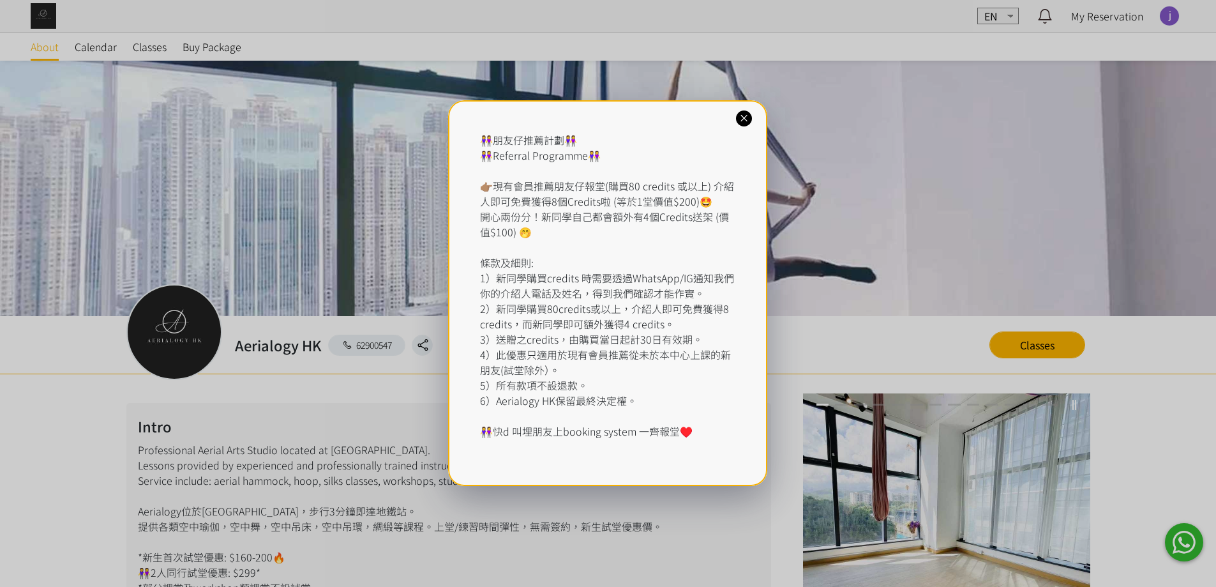
click at [161, 55] on div "👭朋友仔推薦計劃👭 👭Referral Programme👭 👉🏽現有會員推薦朋友仔報堂(購買80 credits 或以上) 介紹人即可免費獲得8個Credi…" at bounding box center [608, 293] width 1216 height 587
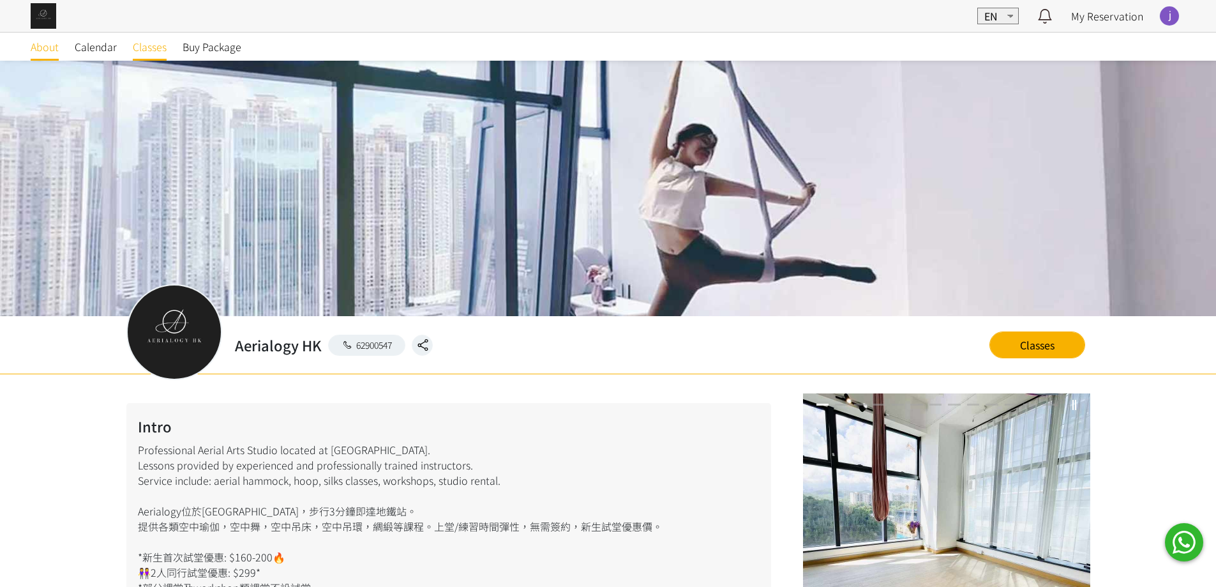
click at [149, 50] on span "Classes" at bounding box center [150, 46] width 34 height 15
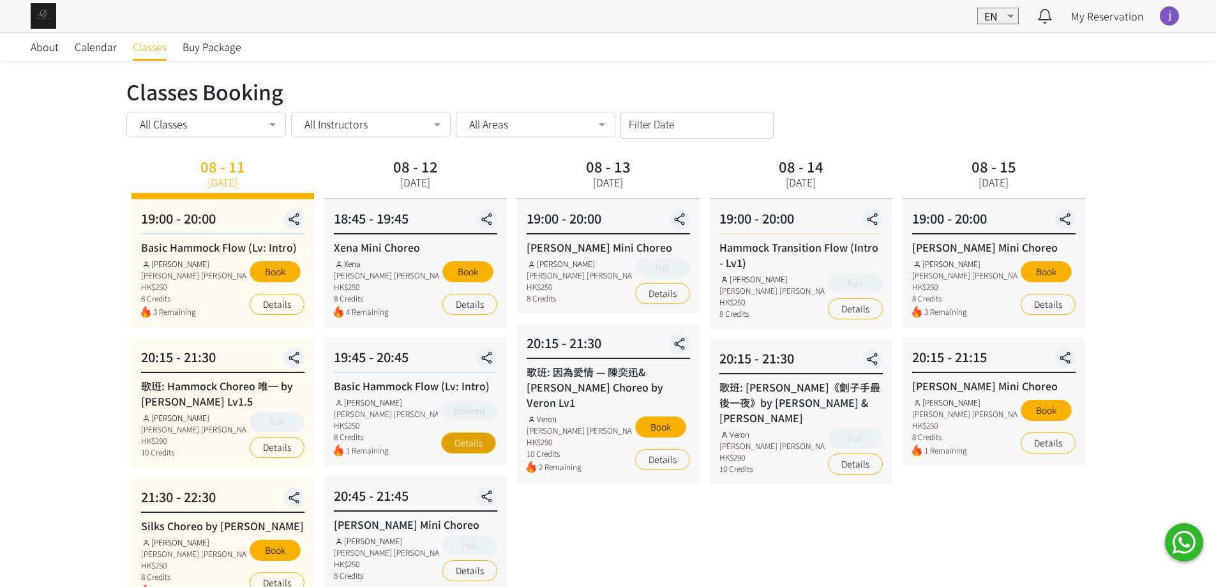
click at [467, 448] on link "Details" at bounding box center [468, 442] width 55 height 21
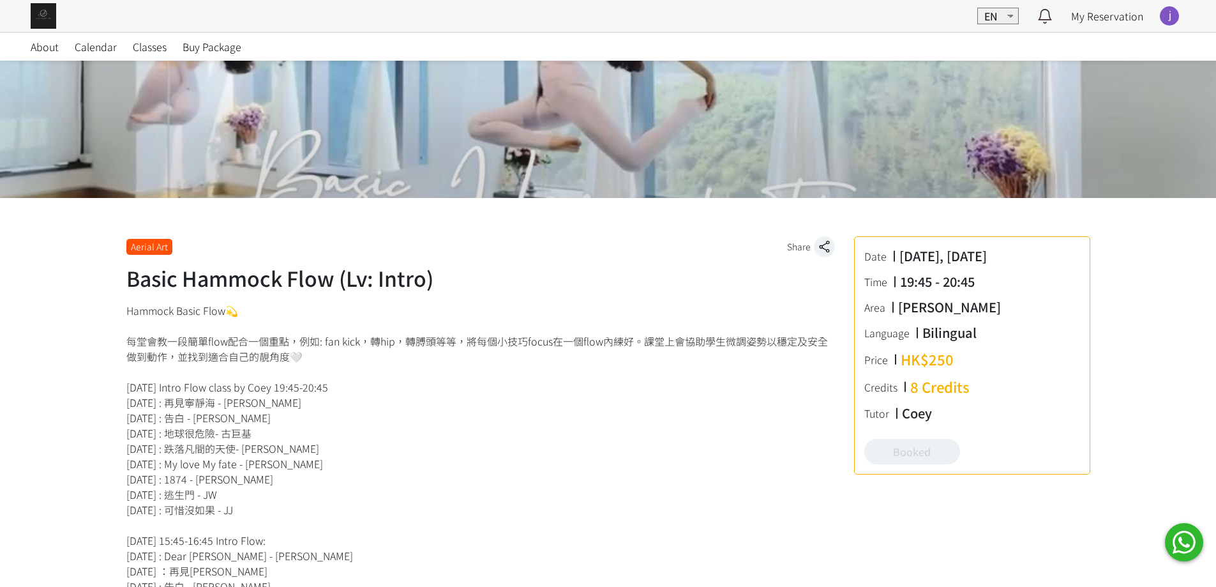
scroll to position [128, 0]
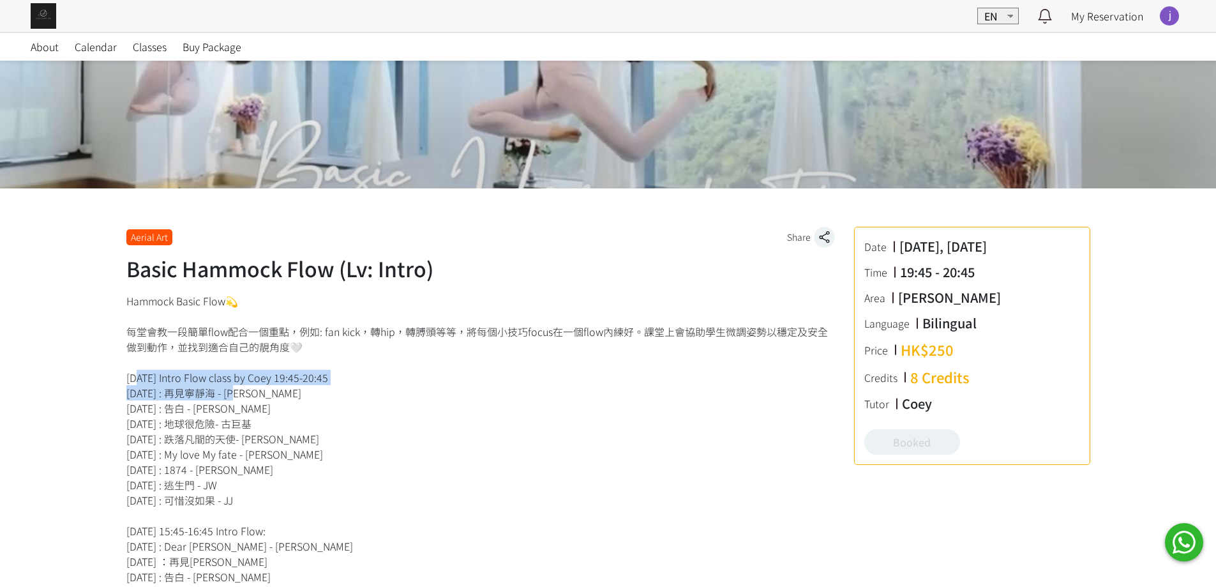
drag, startPoint x: 188, startPoint y: 386, endPoint x: 130, endPoint y: 373, distance: 59.6
click at [155, 54] on span "Classes" at bounding box center [150, 46] width 34 height 15
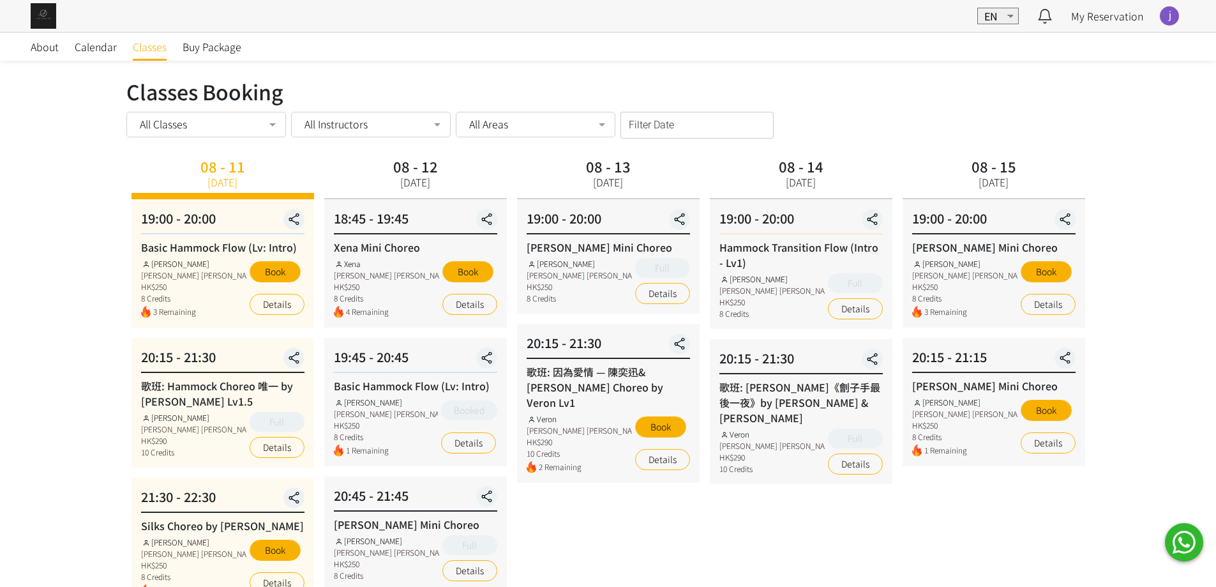
click at [1164, 19] on div at bounding box center [1169, 15] width 19 height 19
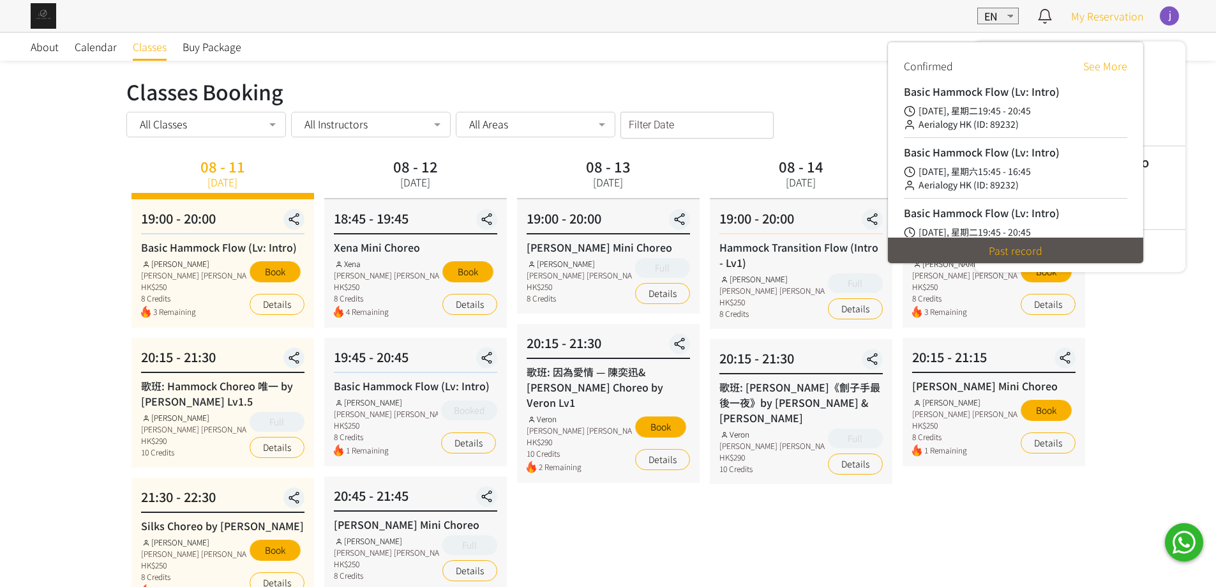
click at [1096, 26] on div "My Reservation" at bounding box center [1107, 16] width 72 height 32
click at [1089, 13] on span "My Reservation" at bounding box center [1107, 15] width 72 height 15
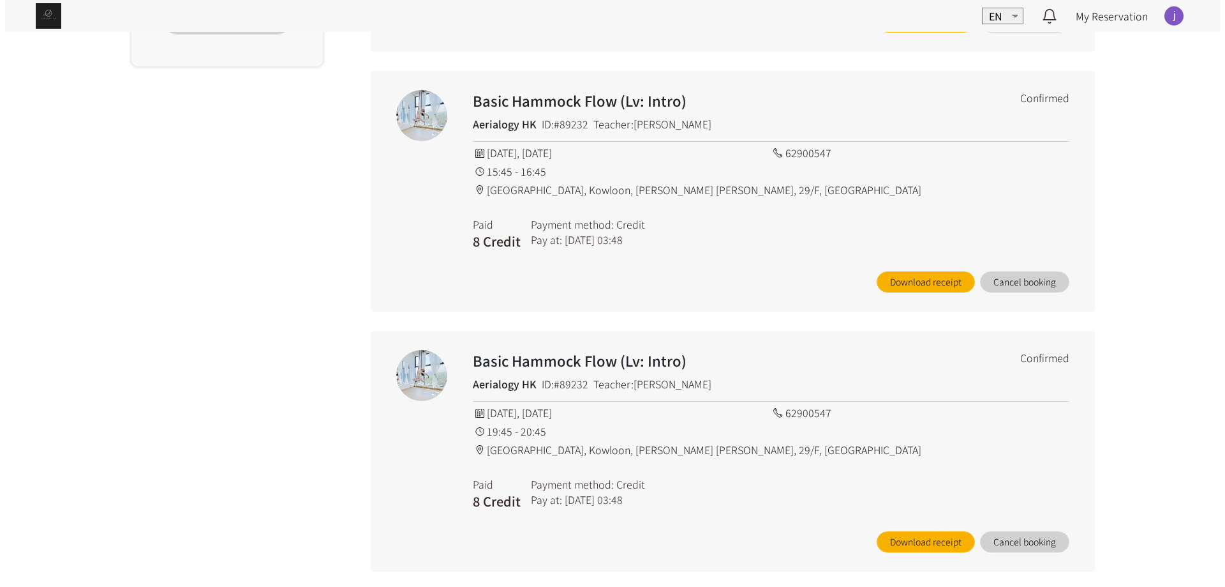
scroll to position [488, 0]
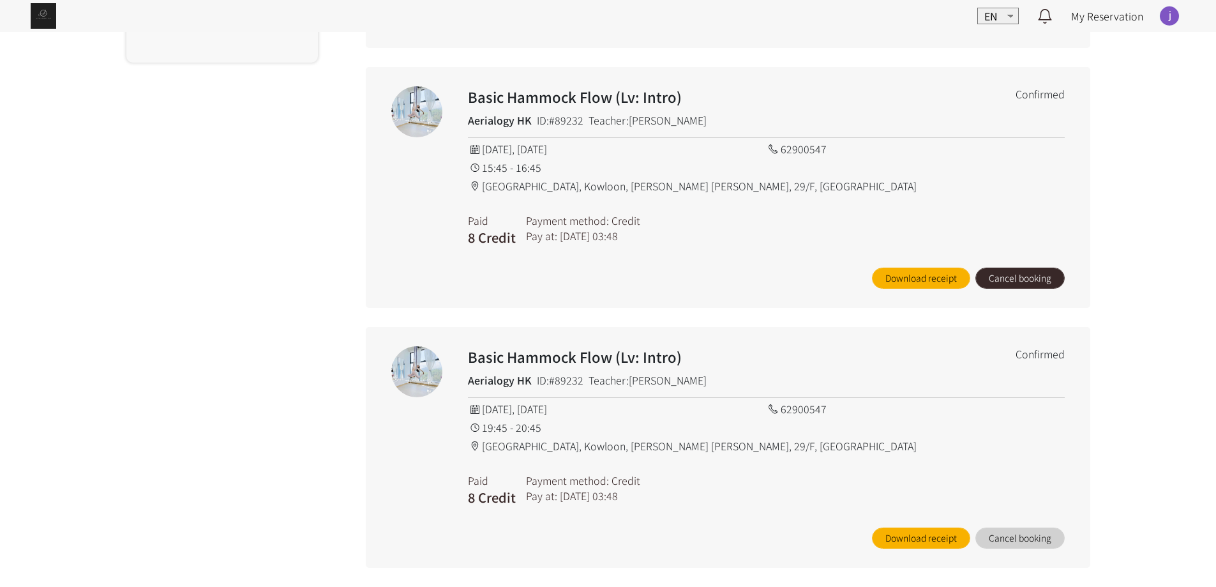
click at [1007, 280] on button "Cancel booking" at bounding box center [1019, 277] width 89 height 21
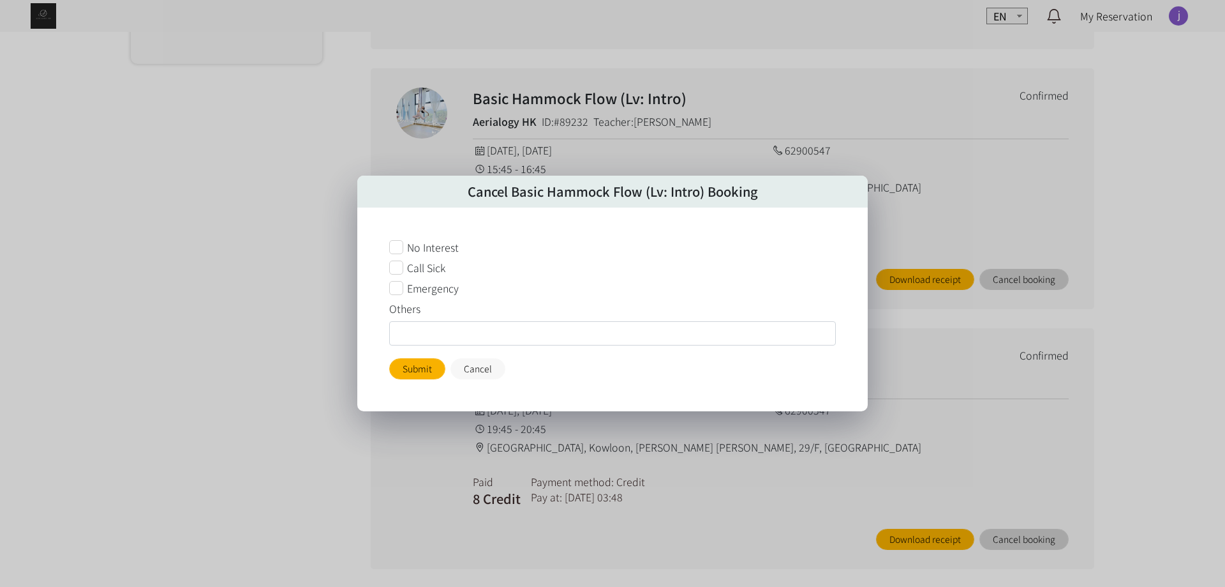
click at [410, 292] on span "Emergency" at bounding box center [433, 287] width 52 height 15
drag, startPoint x: 418, startPoint y: 369, endPoint x: 432, endPoint y: 368, distance: 14.1
click at [419, 369] on button "Submit" at bounding box center [417, 368] width 56 height 21
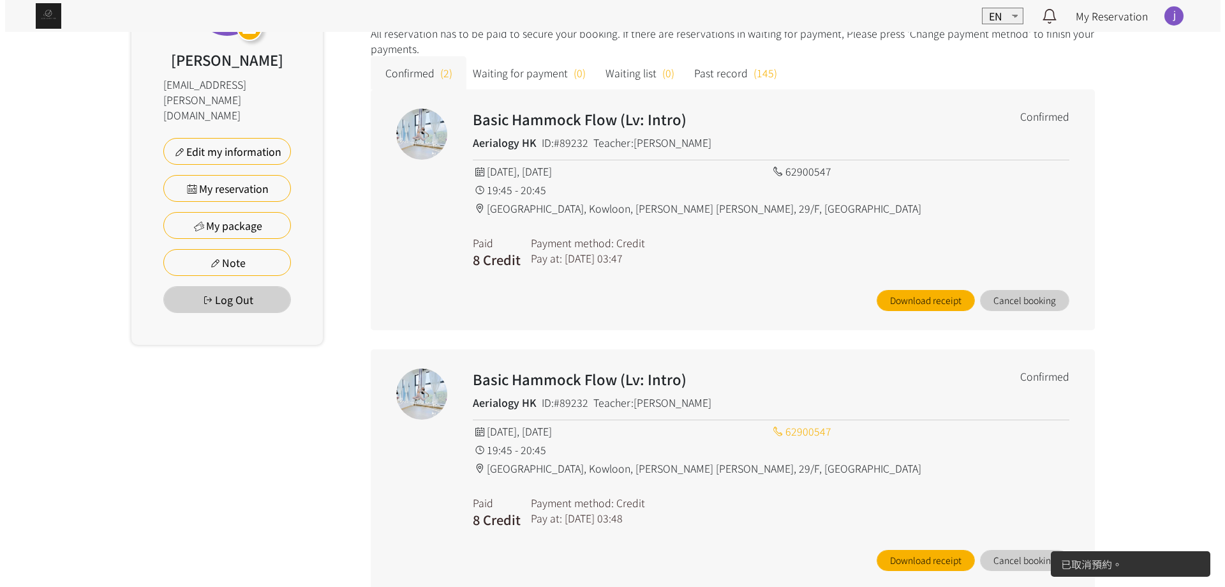
scroll to position [228, 0]
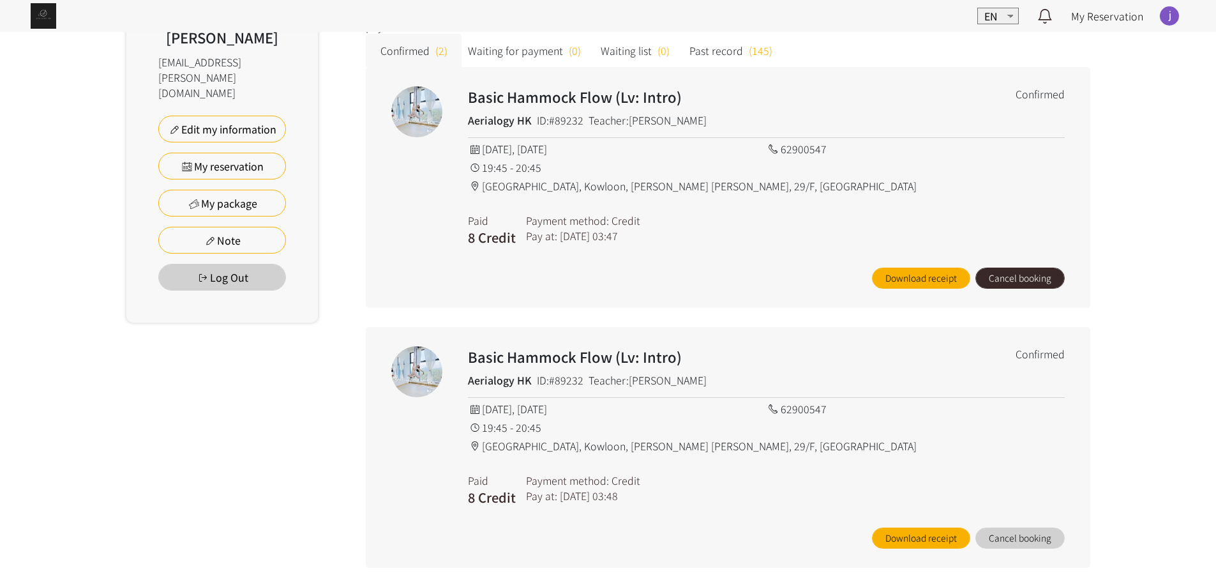
click at [1030, 286] on button "Cancel booking" at bounding box center [1019, 277] width 89 height 21
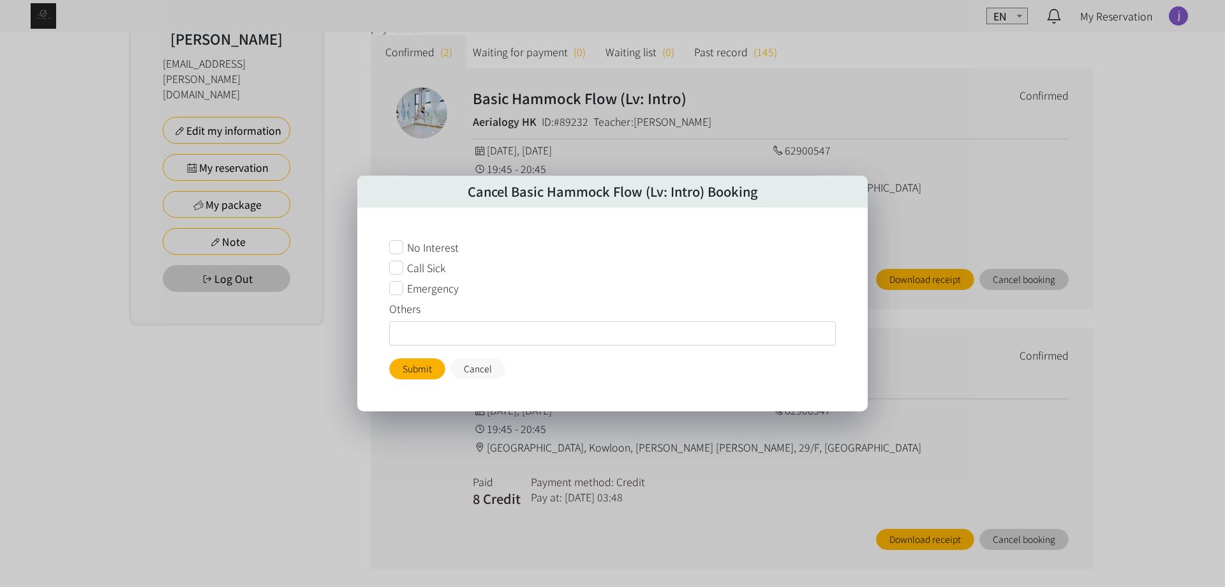
click at [444, 292] on span "Emergency" at bounding box center [433, 287] width 52 height 15
click at [424, 386] on div "No Interest Call Sick Emergency Others Submit Cancel" at bounding box center [612, 309] width 511 height 204
click at [427, 366] on button "Submit" at bounding box center [417, 368] width 56 height 21
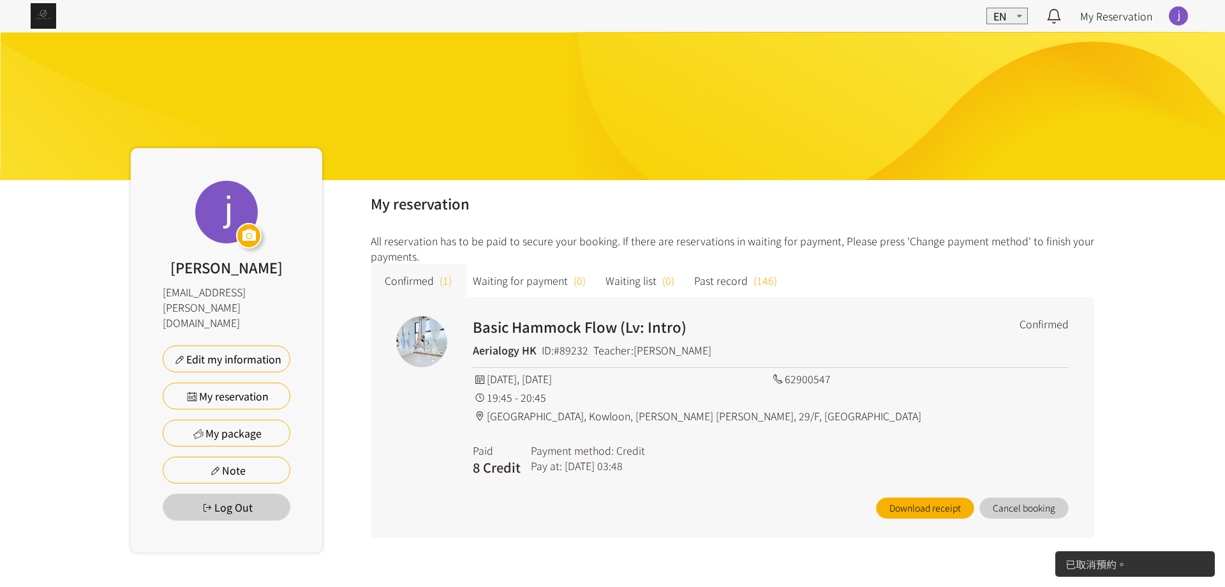
scroll to position [0, 0]
click at [397, 333] on div "Basic Hammock Flow (Lv: Intro) Aerialogy HK ID:#89232 Teacher:Coey Confirmed 20…" at bounding box center [733, 417] width 724 height 241
click at [532, 334] on h2 "Basic Hammock Flow (Lv: Intro)" at bounding box center [711, 326] width 477 height 21
click at [17, 12] on div "EN 中文 Notification Aerialogy HK You have reserved 2025/08/05 Tuesday 19:45 Aeri…" at bounding box center [612, 16] width 1225 height 32
click at [33, 12] on img at bounding box center [44, 16] width 26 height 26
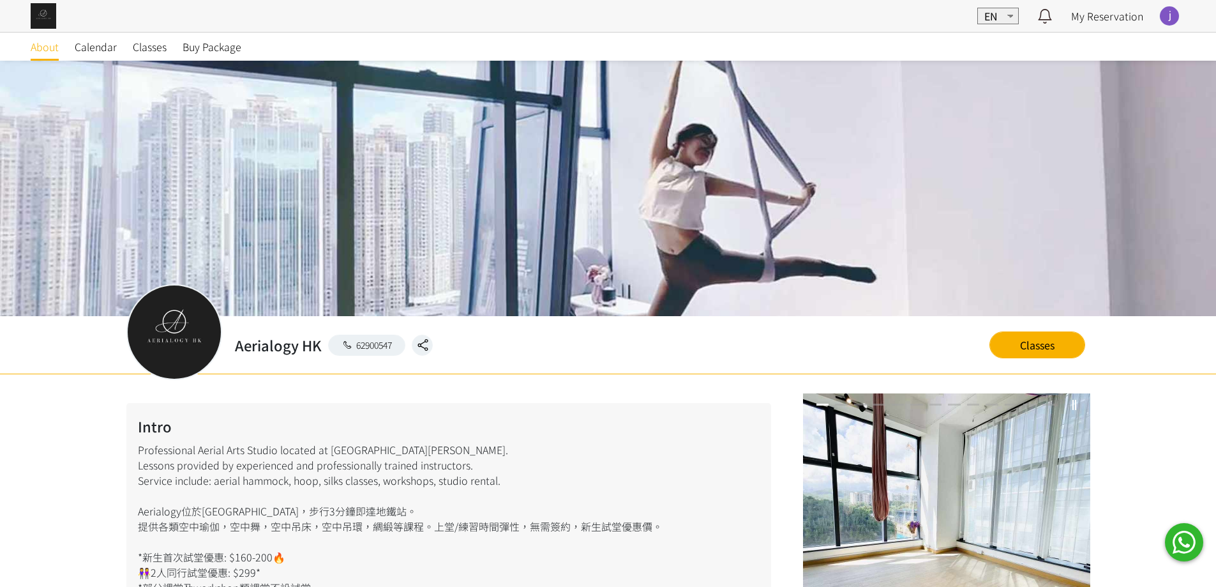
click at [194, 99] on div "👭朋友仔推薦計劃👭 👭Referral Programme👭 👉🏽現有會員推薦朋友仔報堂(購買80 credits 或以上) 介紹人即可免費獲得8個Credi…" at bounding box center [608, 293] width 1216 height 587
click at [159, 48] on span "Classes" at bounding box center [150, 46] width 34 height 15
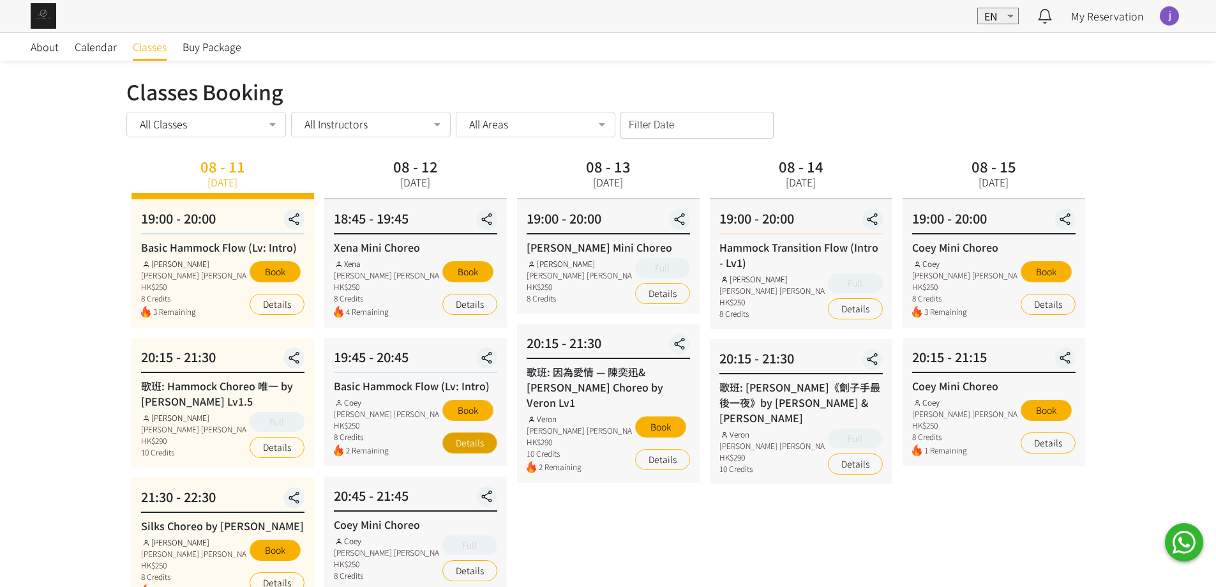
click at [469, 445] on link "Details" at bounding box center [469, 442] width 55 height 21
click at [654, 135] on div "Filter Date [DATE] Sun Mon Tue Wed Thu Fri Sat 1 2 3 4 5 6 7 8 9 10 11 12 13 14…" at bounding box center [696, 125] width 153 height 27
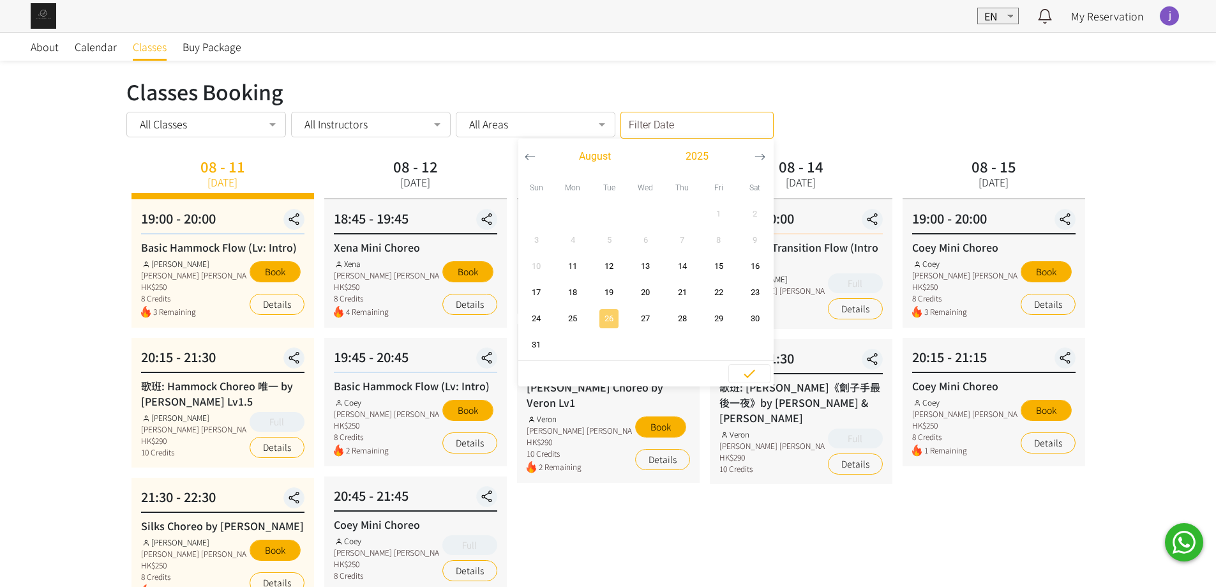
click at [609, 320] on span "26" at bounding box center [609, 318] width 29 height 13
type input "2025-08-26 - ..."
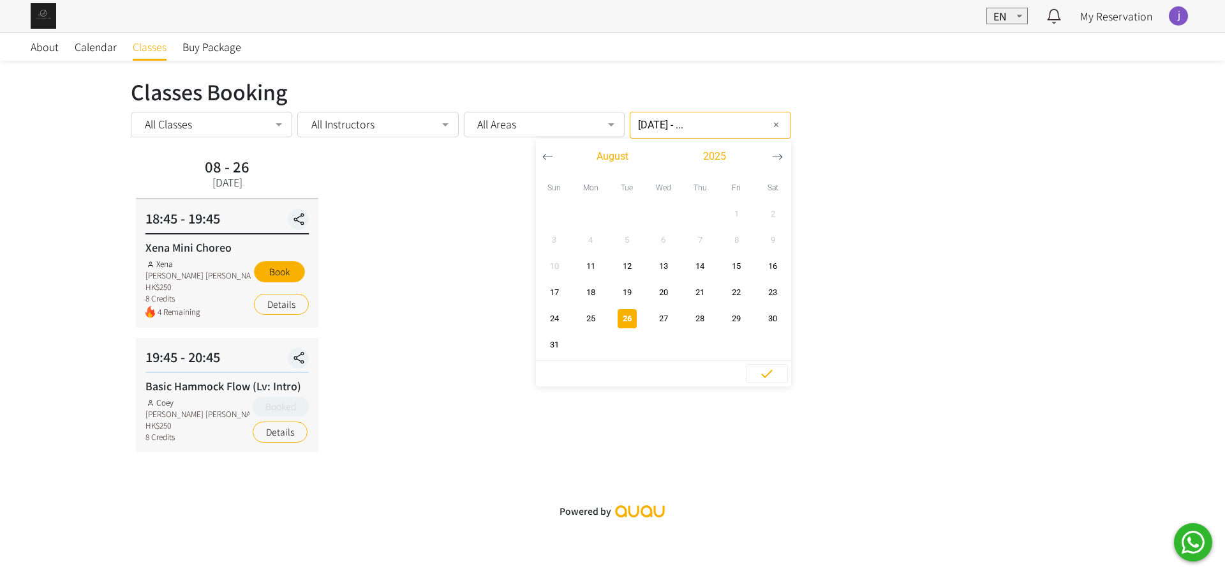
click at [485, 452] on div "Classes Booking Classes Booking All Classes All Classes Basic Hammock Flow (Lv:…" at bounding box center [613, 271] width 964 height 391
click at [274, 421] on link "Details" at bounding box center [280, 431] width 55 height 21
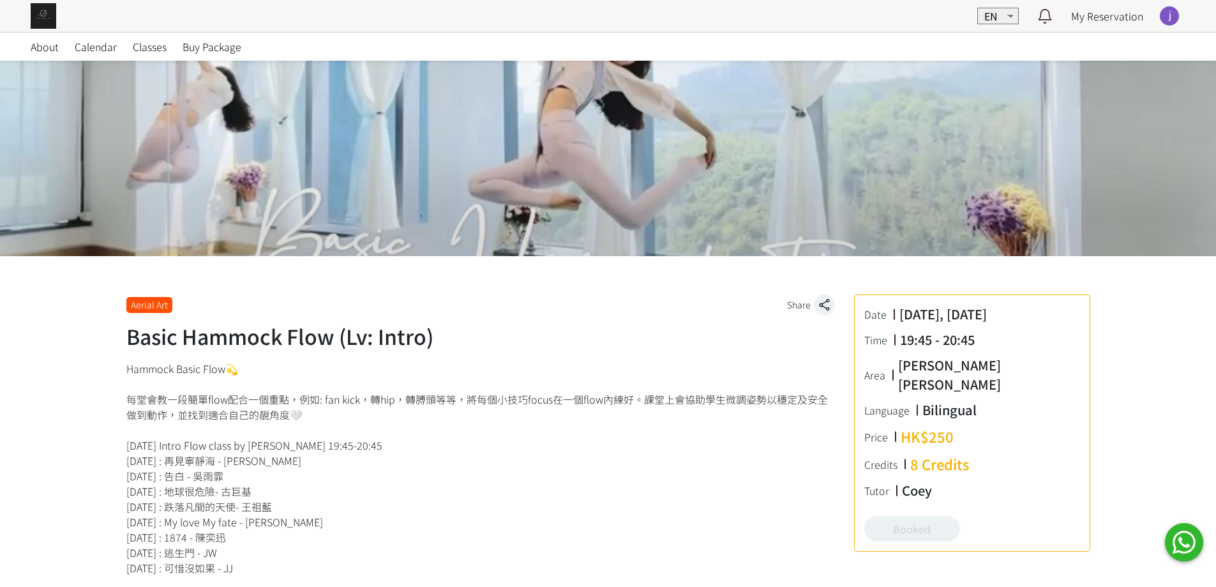
scroll to position [128, 0]
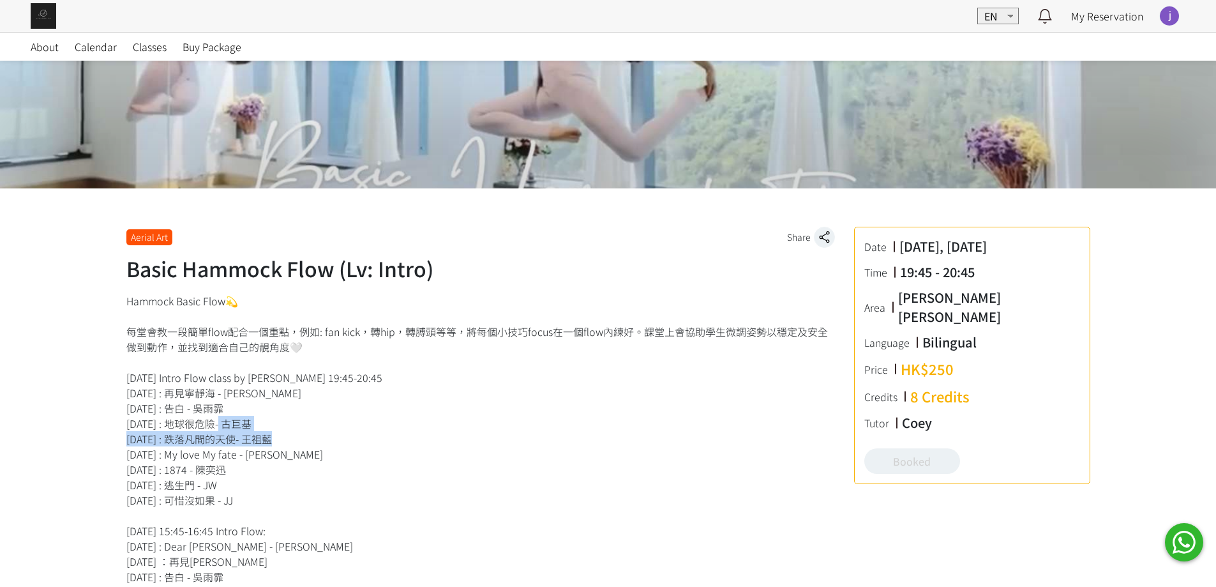
drag, startPoint x: 317, startPoint y: 436, endPoint x: 752, endPoint y: 188, distance: 500.5
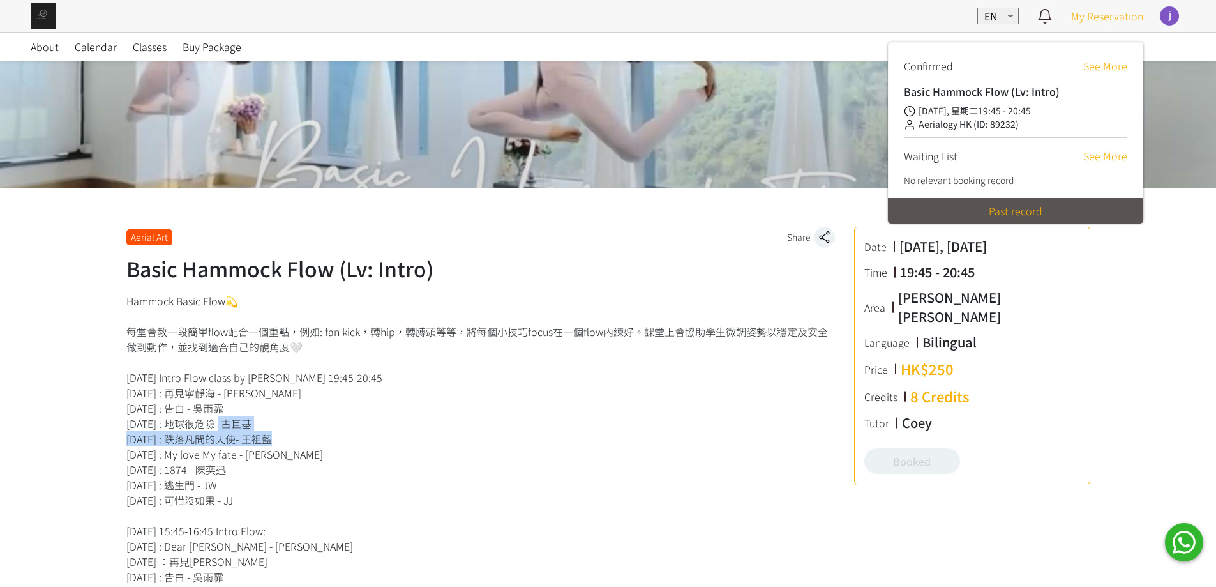
click at [1092, 20] on span "My Reservation" at bounding box center [1107, 15] width 72 height 15
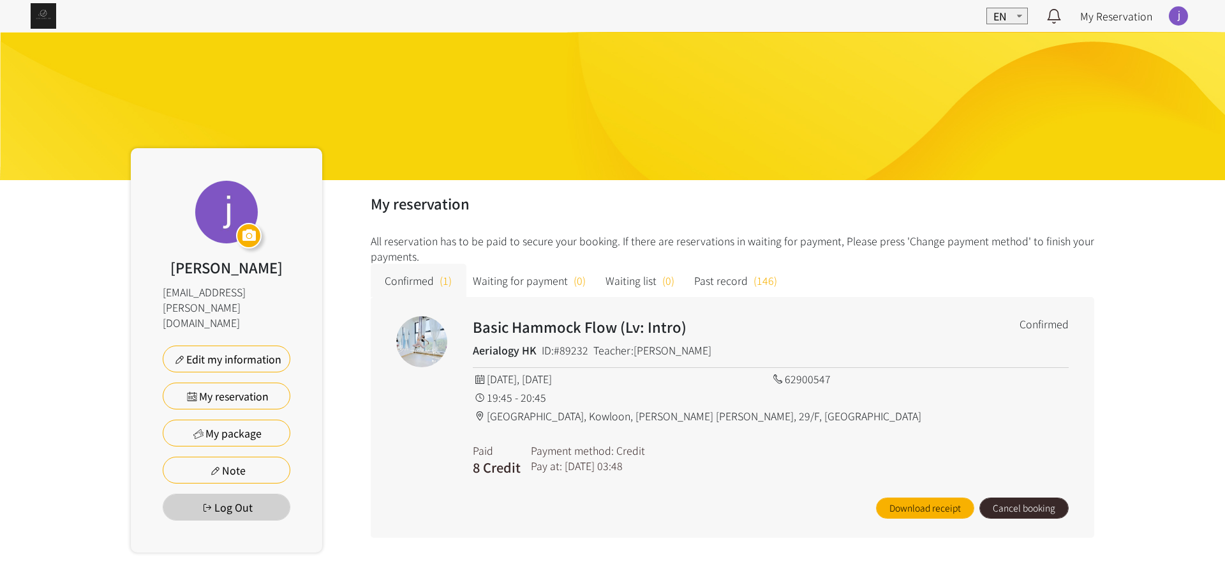
click at [1029, 509] on button "Cancel booking" at bounding box center [1024, 507] width 89 height 21
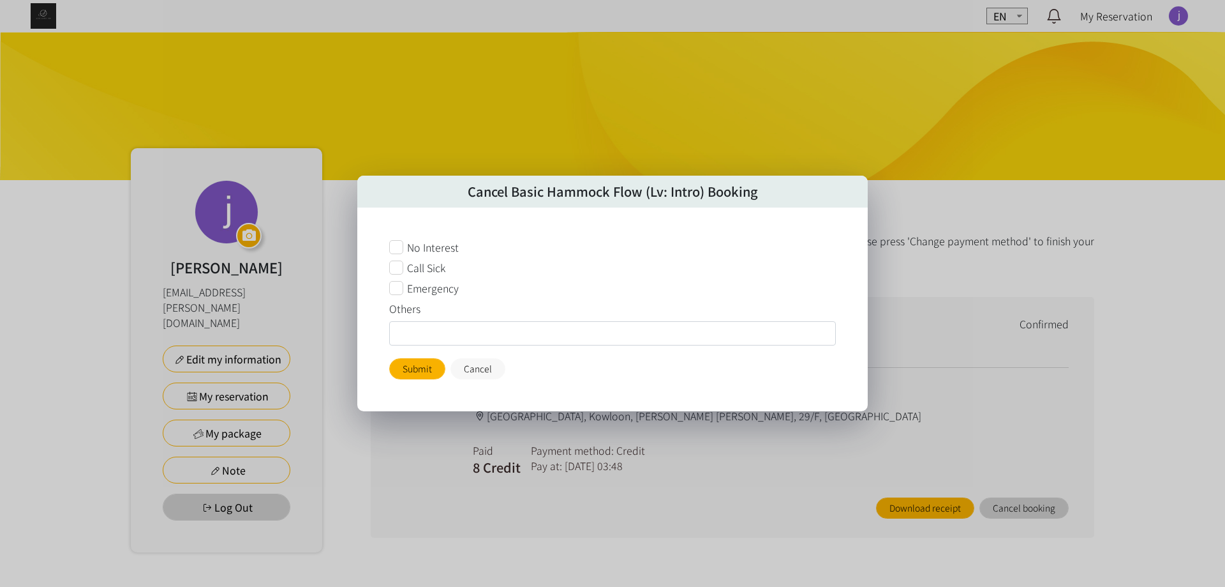
click at [447, 291] on span "Emergency" at bounding box center [433, 287] width 52 height 15
click at [415, 365] on button "Submit" at bounding box center [417, 368] width 56 height 21
click at [591, 481] on div "Cancel Basic Hammock Flow (Lv: Intro) Booking No Interest Call Sick Emergency O…" at bounding box center [612, 293] width 1225 height 587
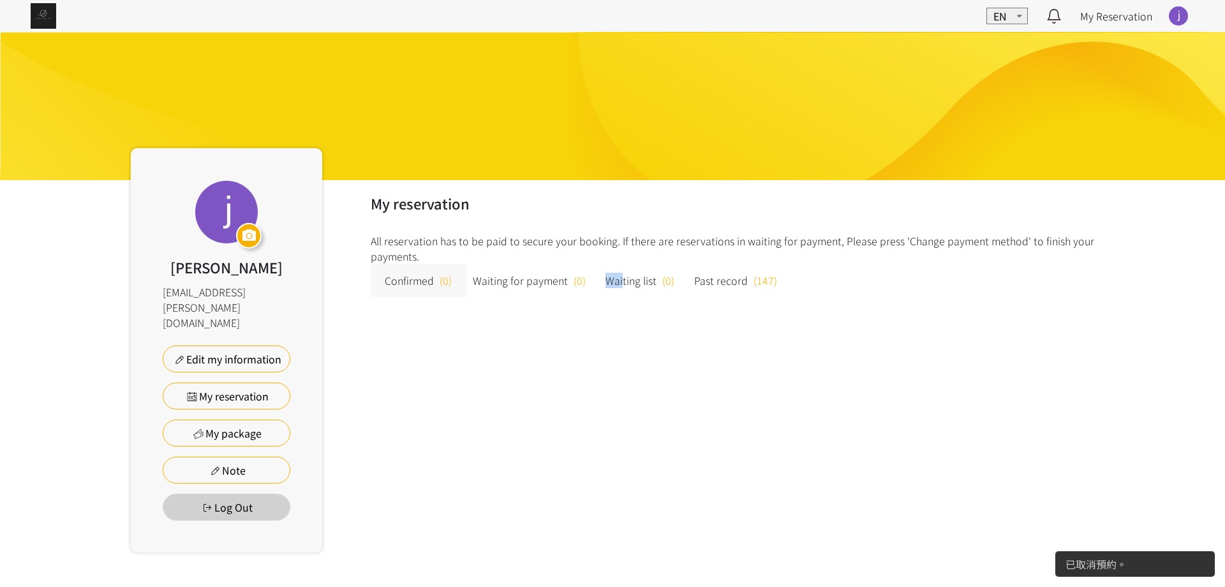
click at [620, 426] on div "My reservation All reservation has to be paid to secure your booking. If there …" at bounding box center [708, 366] width 772 height 372
click at [580, 376] on div "My reservation All reservation has to be paid to secure your booking. If there …" at bounding box center [708, 366] width 772 height 372
click at [43, 17] on img at bounding box center [44, 16] width 26 height 26
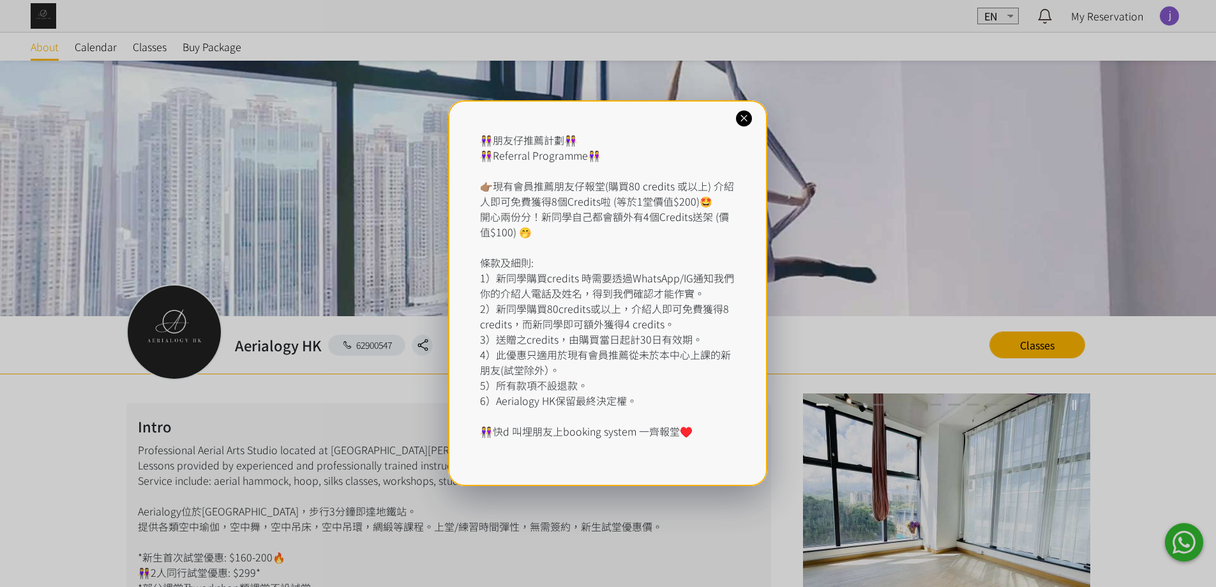
click at [160, 59] on div "👭朋友仔推薦計劃👭 👭Referral Programme👭 👉🏽現有會員推薦朋友仔報堂(購買80 credits 或以上) 介紹人即可免費獲得8個Credi…" at bounding box center [608, 293] width 1216 height 587
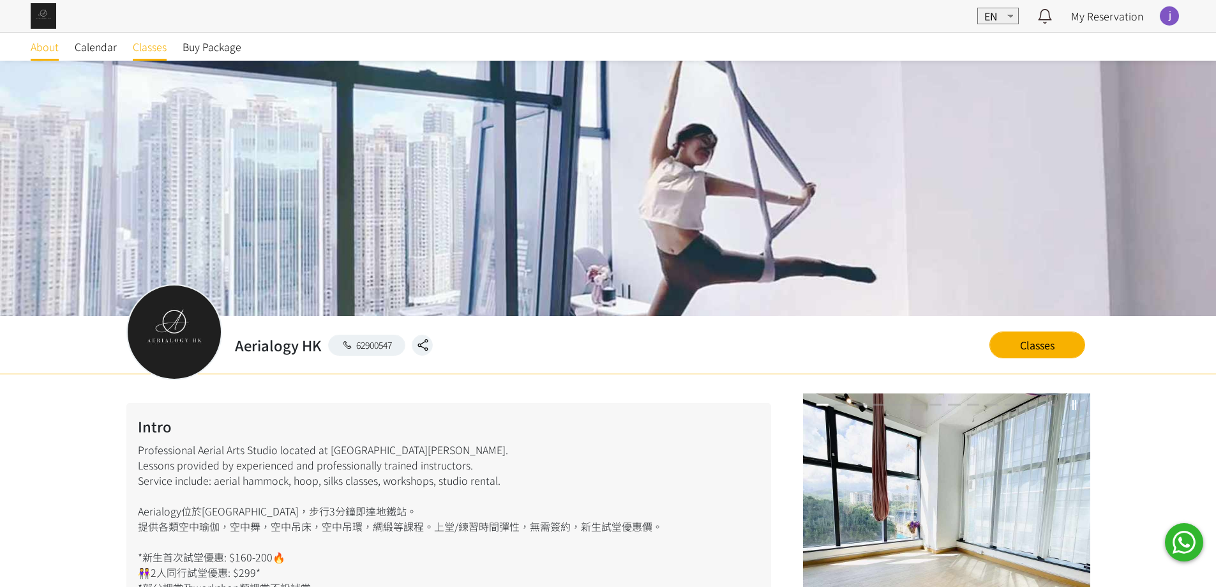
click at [154, 45] on span "Classes" at bounding box center [150, 46] width 34 height 15
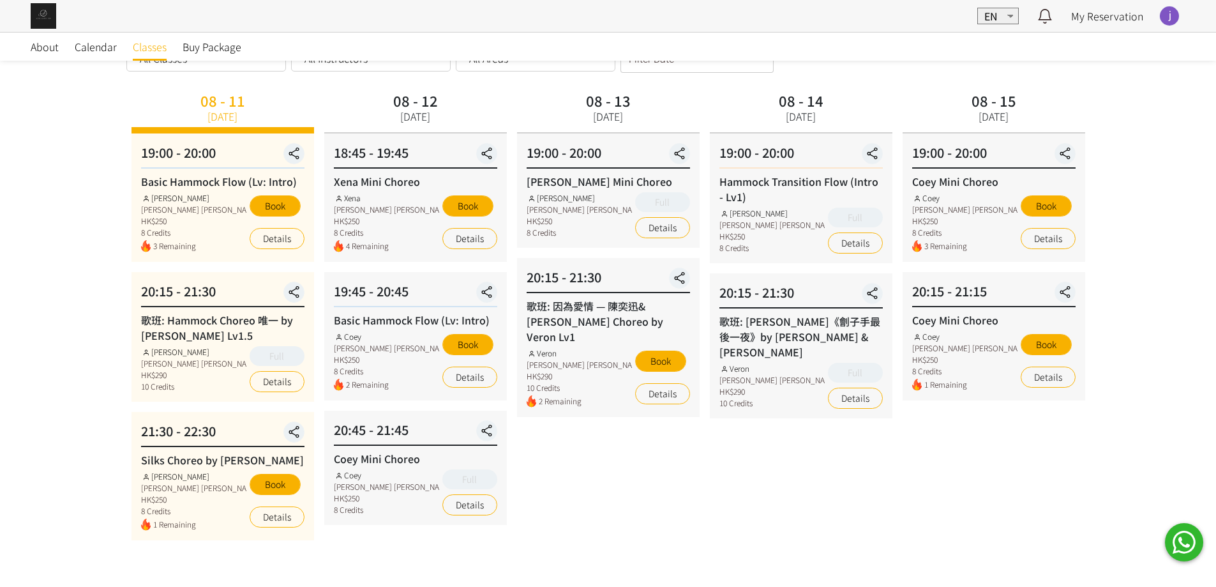
scroll to position [64, 0]
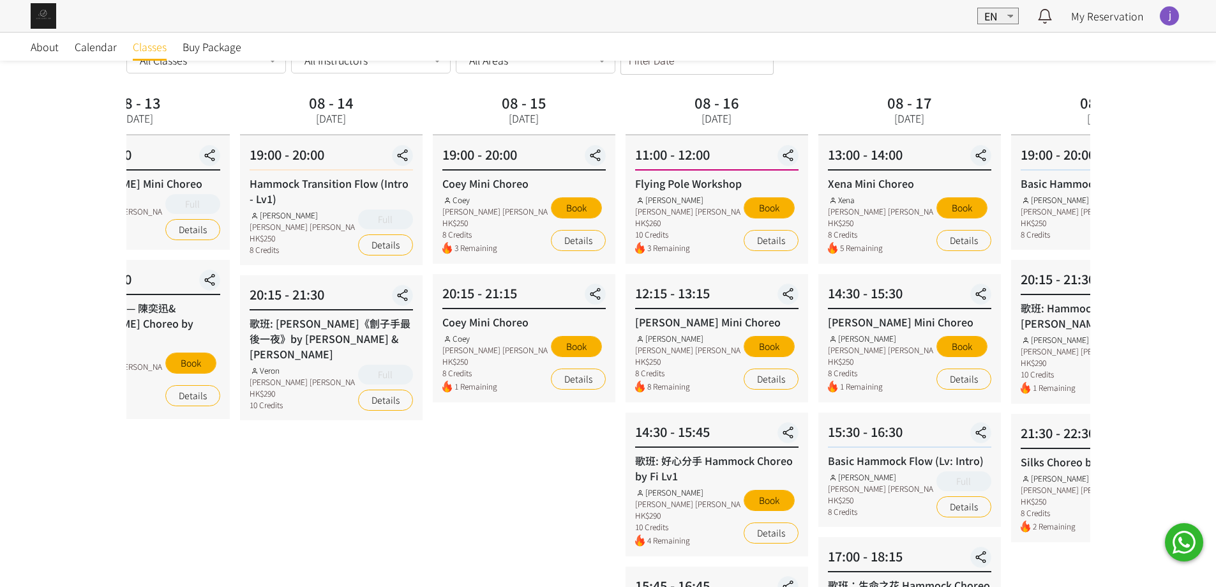
click at [332, 381] on div "08 - 14 [DATE] 19:00 - 20:00 Hammock Transition Flow (Intro - Lv1) [PERSON_NAME…" at bounding box center [331, 461] width 193 height 743
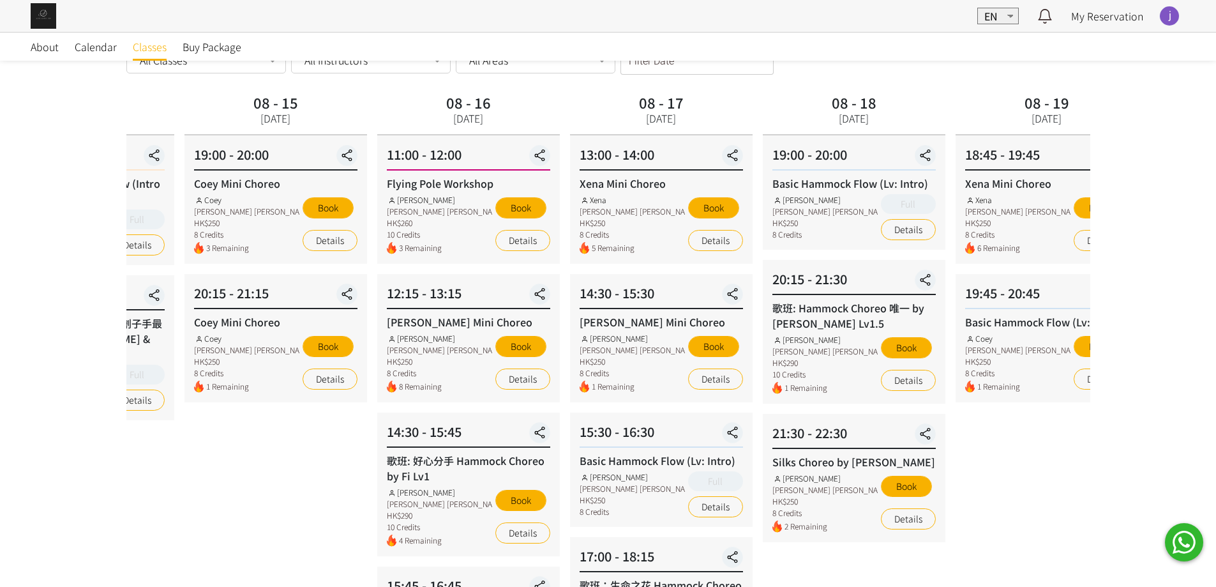
click at [362, 415] on div "08 - 15 [DATE] 19:00 - 20:00 [PERSON_NAME] Mini Choreo [PERSON_NAME] [PERSON_NA…" at bounding box center [275, 461] width 193 height 743
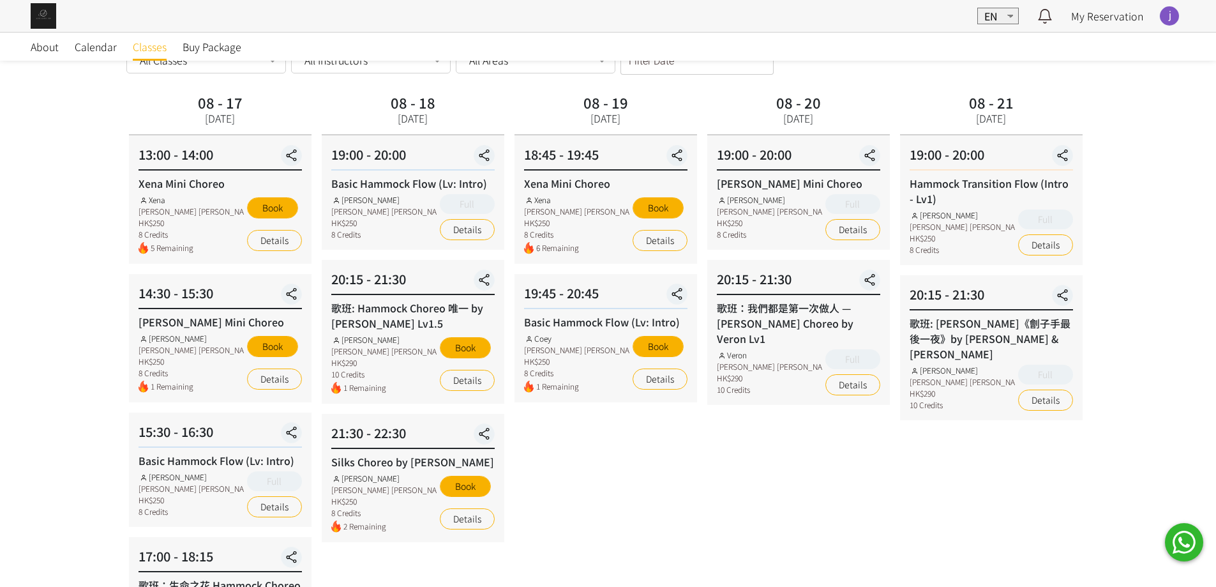
click at [572, 470] on div "08 - 19 [DATE] 18:45 - 19:45 Xena Mini Choreo Xena [PERSON_NAME] [PERSON_NAME]$…" at bounding box center [605, 461] width 193 height 743
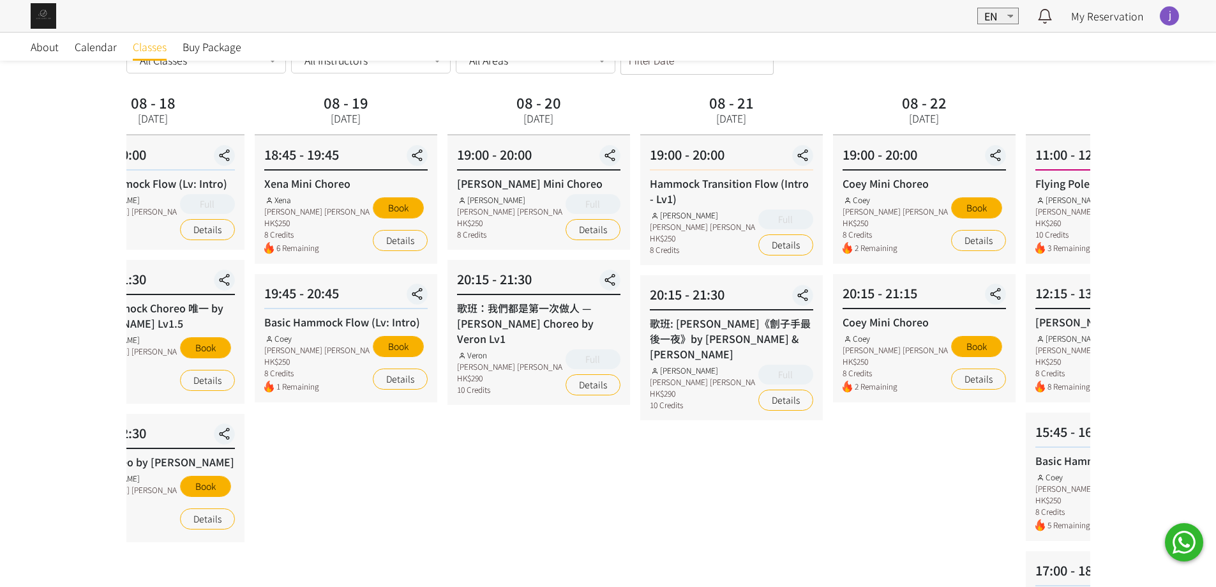
click at [563, 468] on div "08 - 20 [DATE] 19:00 - 20:00 [PERSON_NAME] Choreo [PERSON_NAME] [PERSON_NAME] […" at bounding box center [538, 461] width 193 height 743
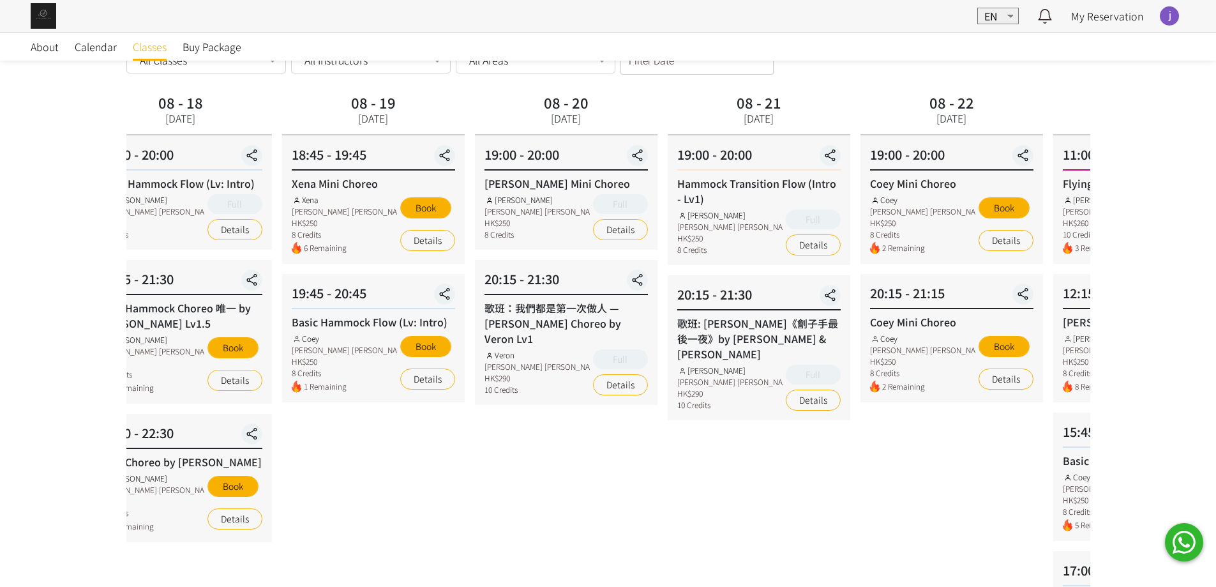
click at [627, 474] on div "08 - 20 [DATE] 19:00 - 20:00 [PERSON_NAME] Choreo [PERSON_NAME] [PERSON_NAME] […" at bounding box center [566, 461] width 193 height 743
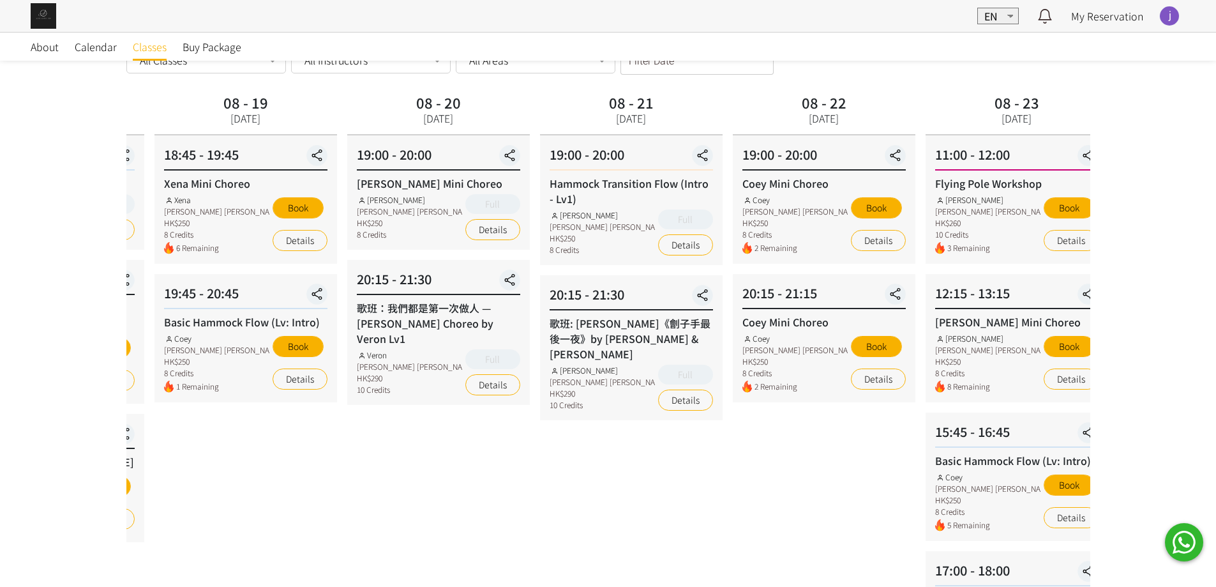
click at [535, 447] on div "08 - 21 [DATE] 19:00 - 20:00 Hammock Transition Flow (Intro - Lv1) [PERSON_NAME…" at bounding box center [631, 461] width 193 height 743
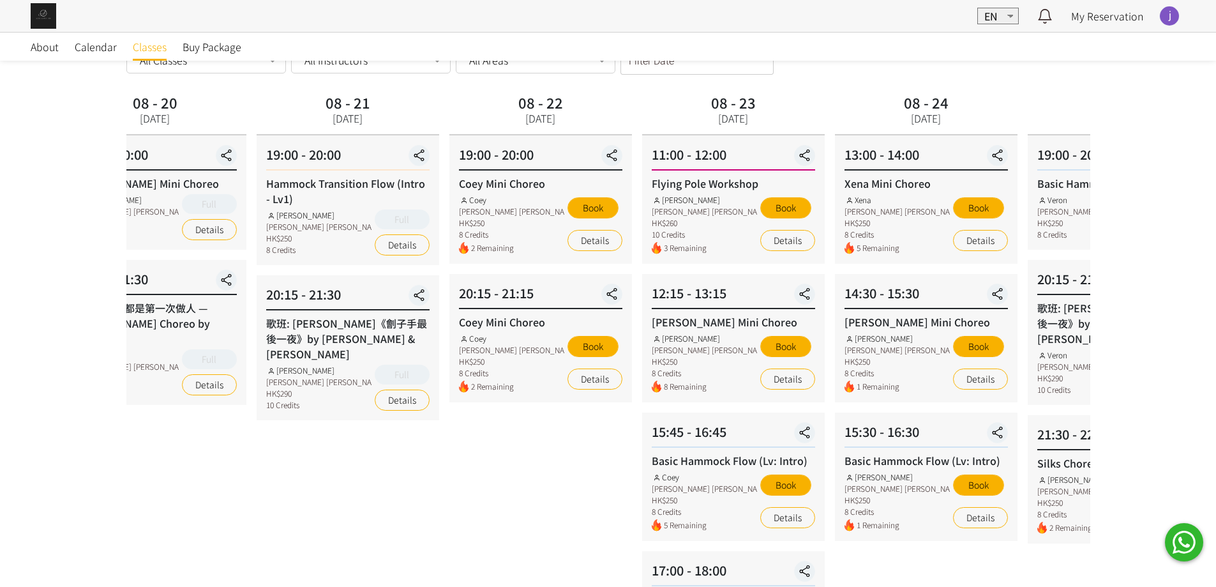
click at [516, 452] on div "08 - 22 [DATE] 19:00 - 20:00 [PERSON_NAME] Mini Choreo [PERSON_NAME] [PERSON_NA…" at bounding box center [540, 461] width 193 height 743
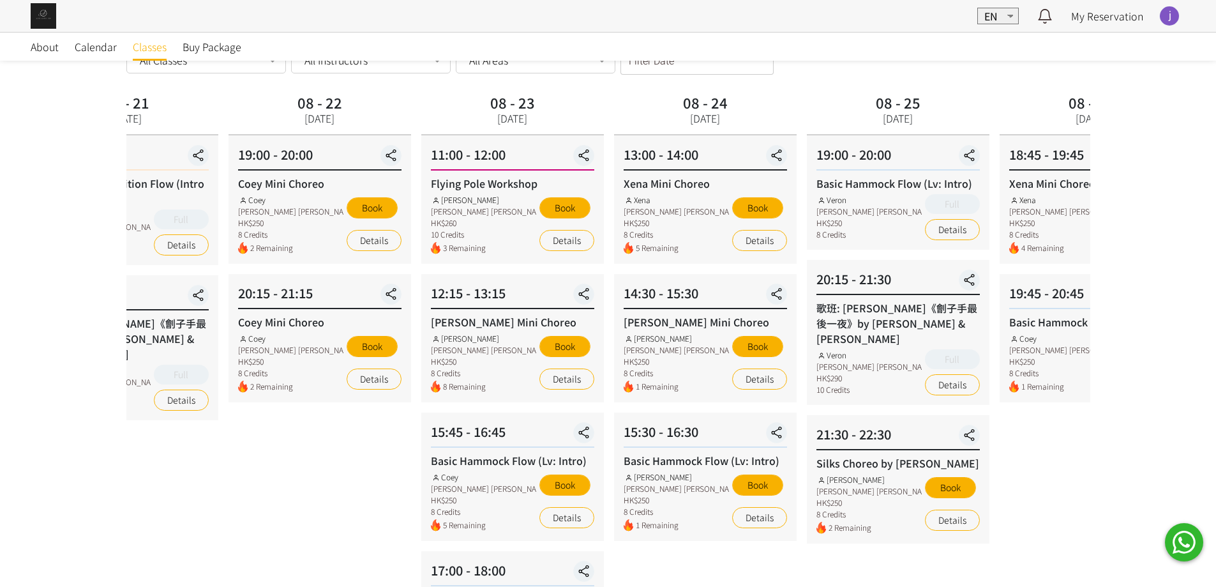
click at [431, 461] on div "Basic Hammock Flow (Lv: Intro) [PERSON_NAME] [PERSON_NAME] HK$250 8 Credits 5 R…" at bounding box center [512, 491] width 163 height 78
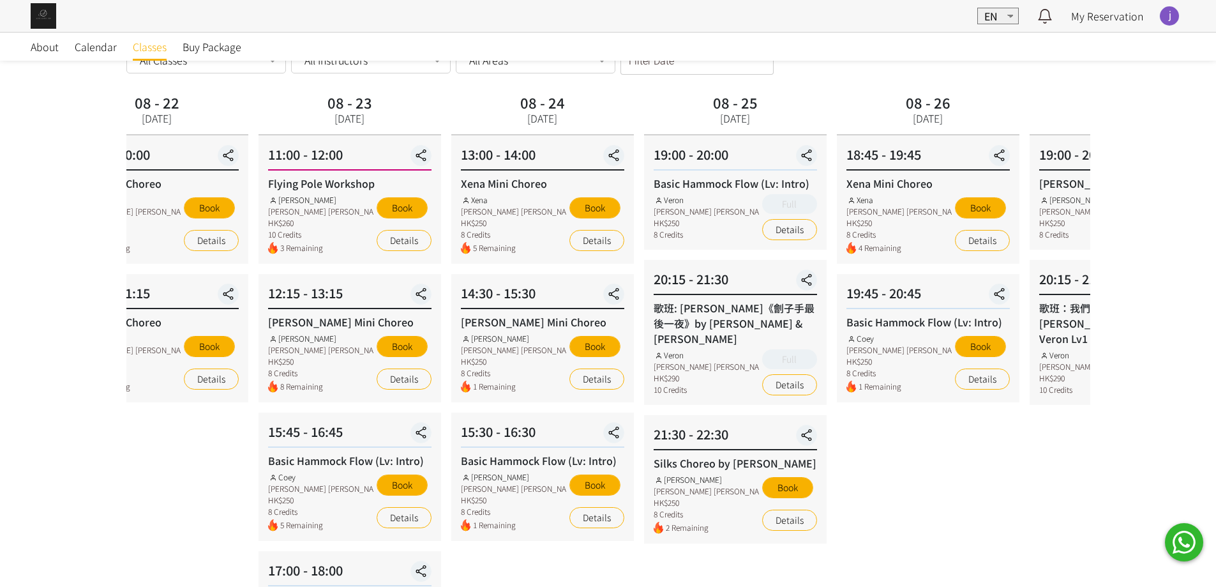
click at [871, 534] on div "08 - 26 [DATE] 18:45 - 19:45 Xena Mini Choreo Xena [PERSON_NAME] [PERSON_NAME]$…" at bounding box center [928, 461] width 193 height 743
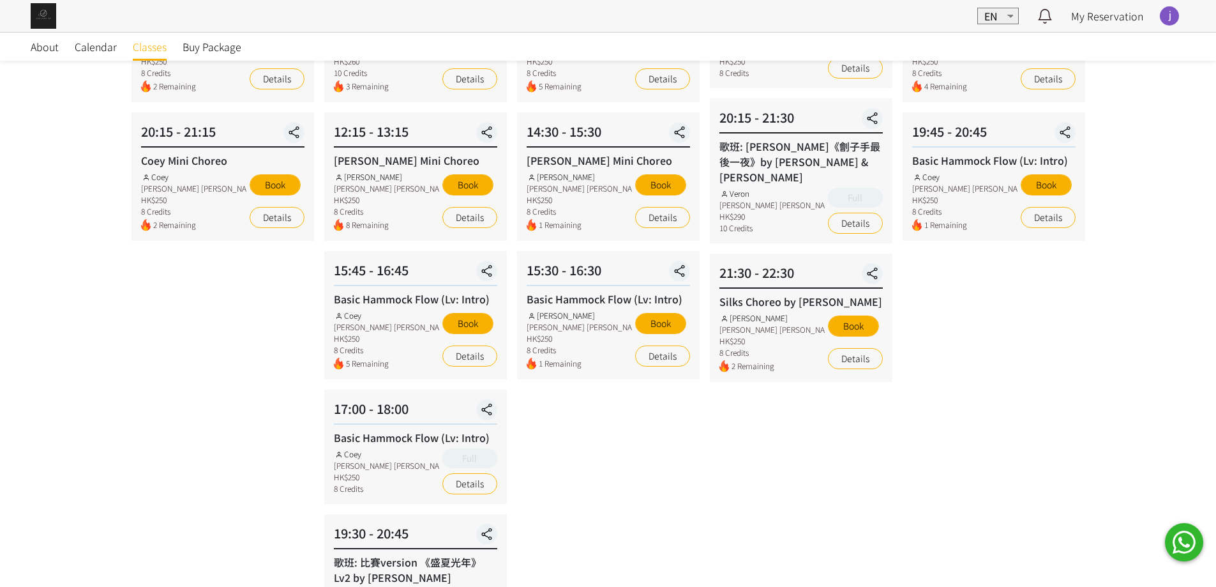
scroll to position [191, 0]
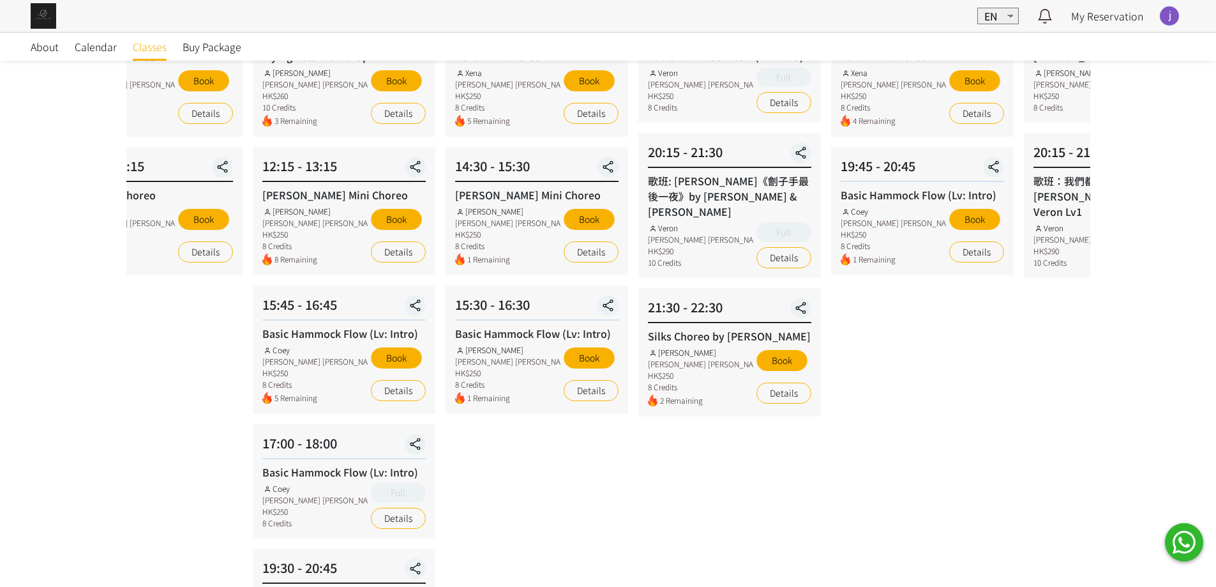
click at [707, 522] on div "08 - 25 [DATE] 19:00 - 20:00 Basic Hammock Flow (Lv: Intro) [PERSON_NAME] [PERS…" at bounding box center [729, 334] width 193 height 743
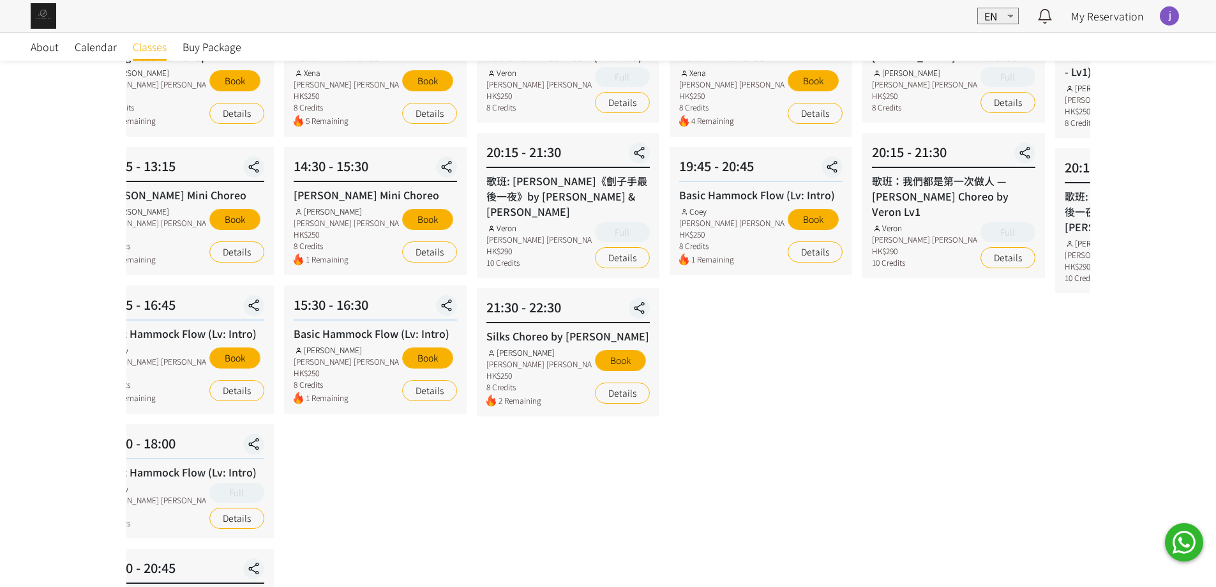
click at [695, 503] on div "08 - 26 [DATE] 18:45 - 19:45 Xena Mini Choreo Xena [PERSON_NAME] [PERSON_NAME]$…" at bounding box center [760, 334] width 193 height 743
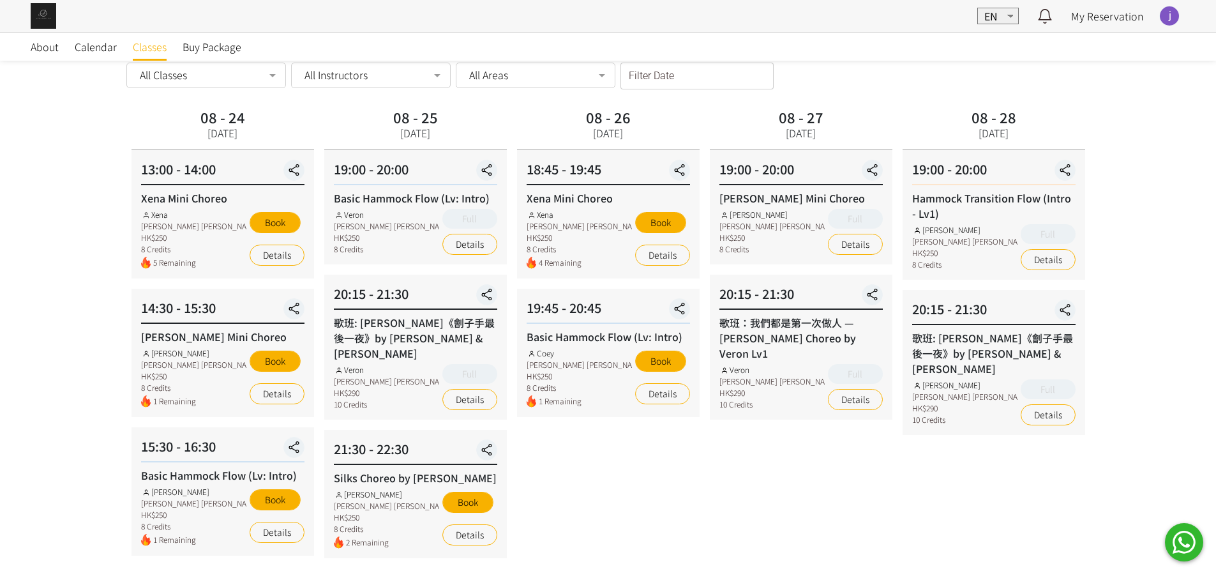
scroll to position [0, 0]
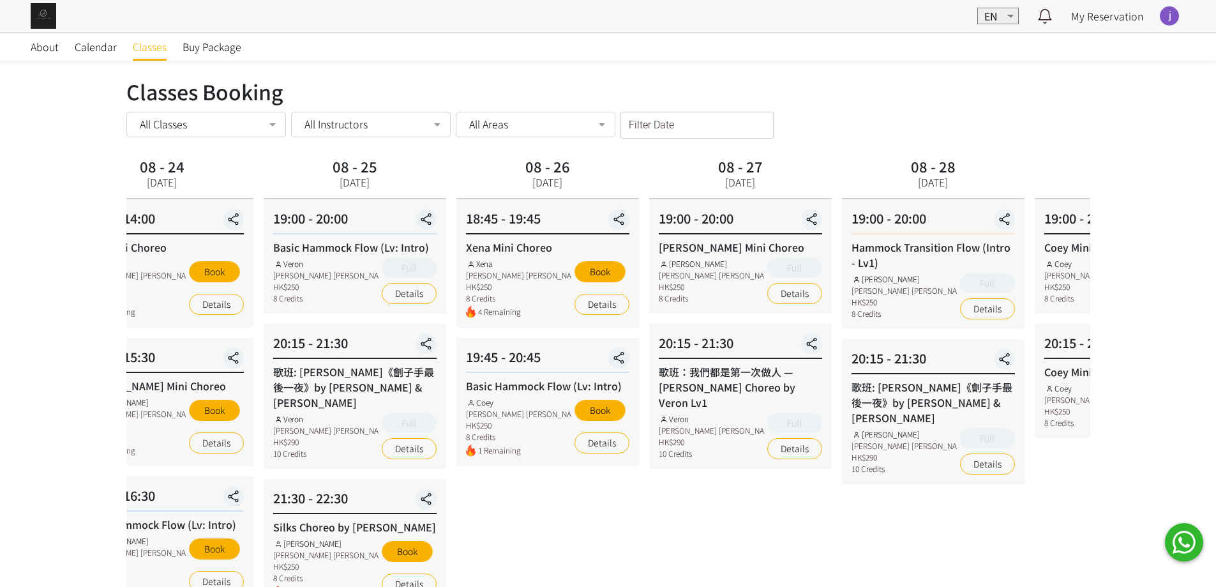
click at [669, 523] on div "08 - 27 [DATE] 19:00 - 20:00 [PERSON_NAME] Choreo [PERSON_NAME] [PERSON_NAME] […" at bounding box center [740, 525] width 193 height 743
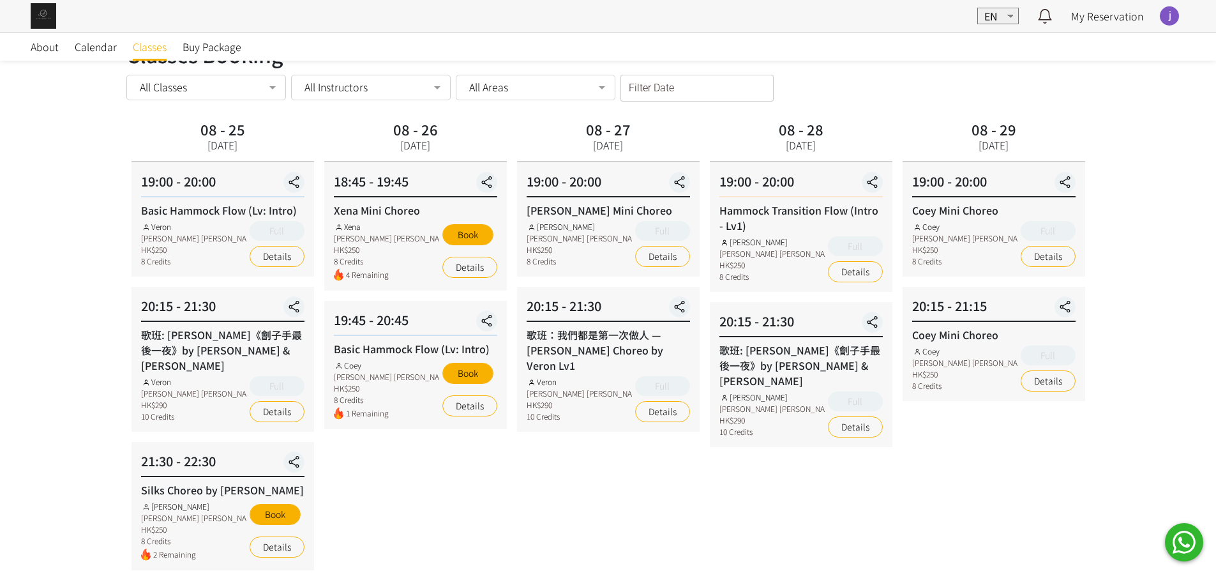
scroll to position [64, 0]
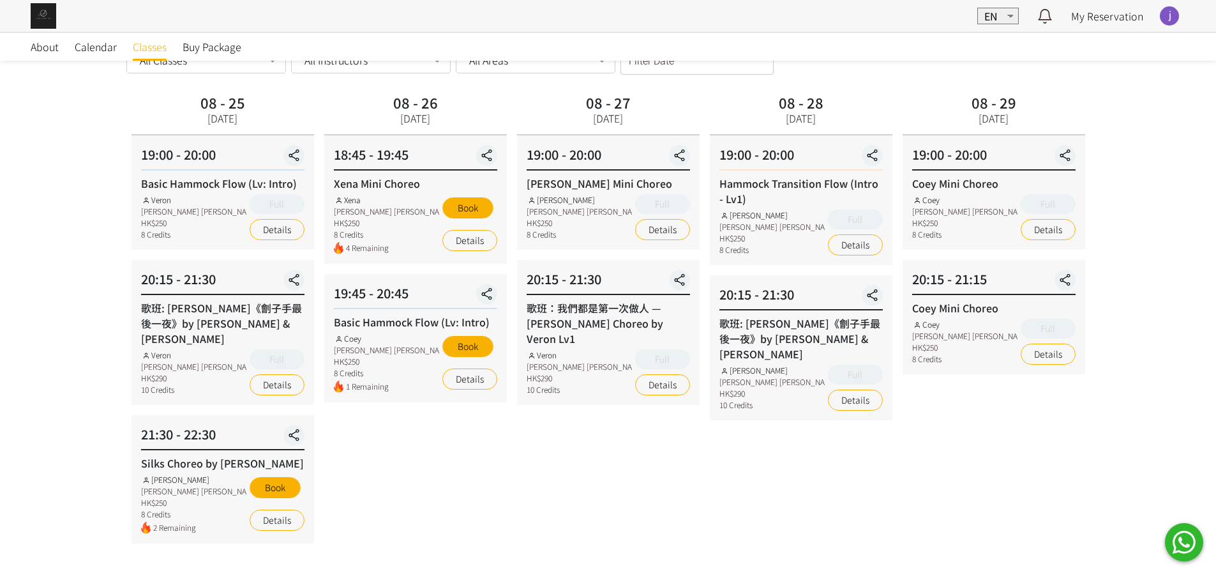
click at [897, 494] on div "08 - 29 [DATE] 19:00 - 20:00 [PERSON_NAME] Mini Choreo [PERSON_NAME] [PERSON_NA…" at bounding box center [993, 461] width 193 height 743
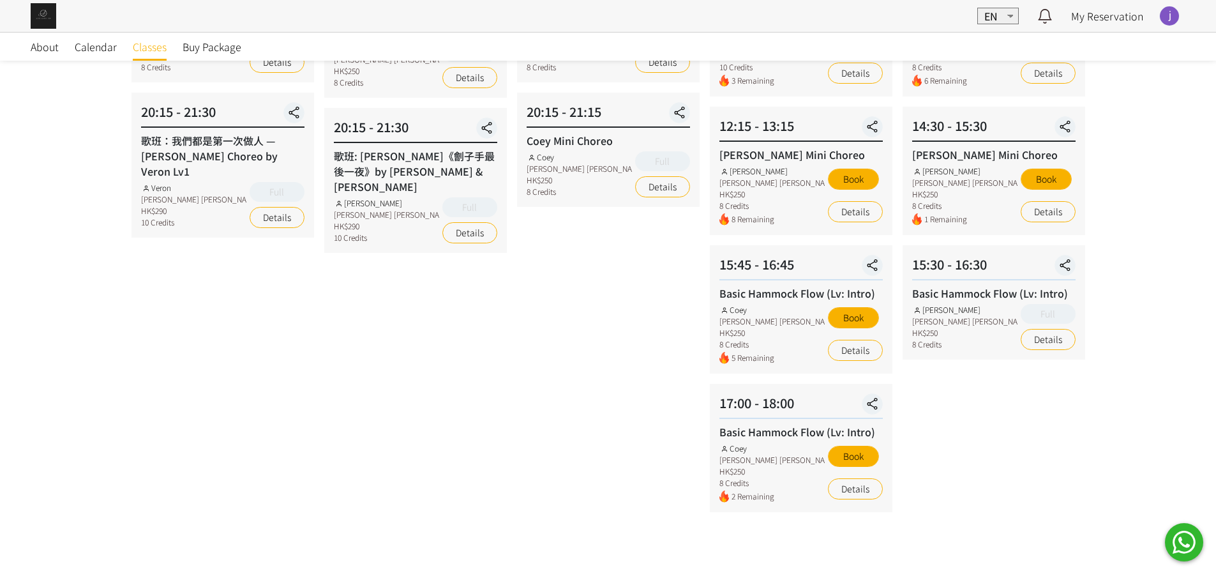
scroll to position [191, 0]
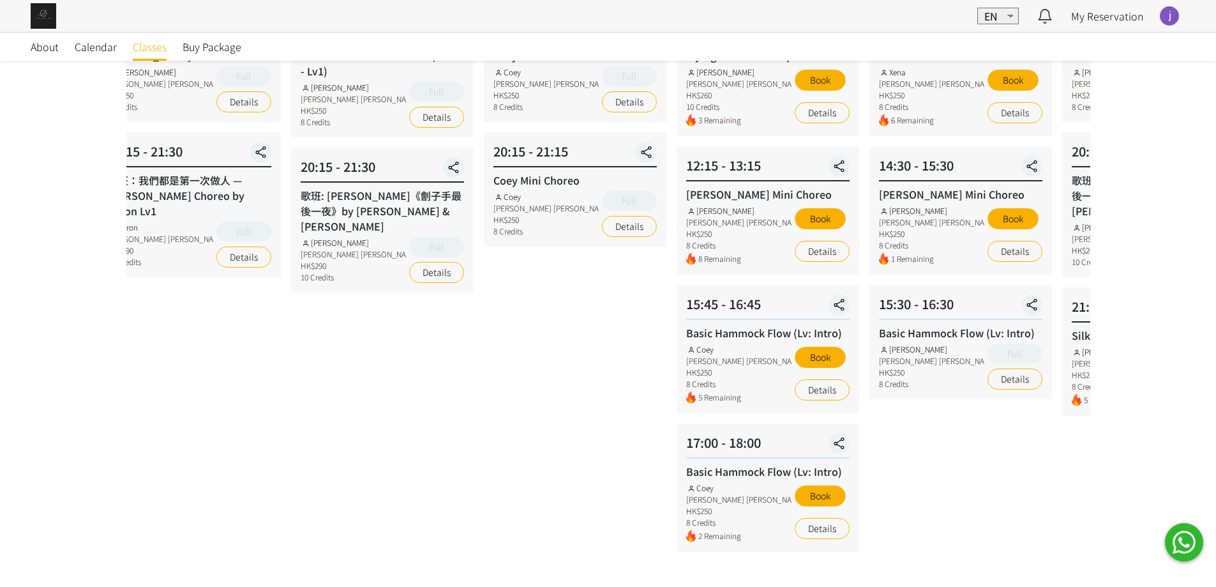
click at [479, 480] on div "08 - 29 [DATE] 19:00 - 20:00 [PERSON_NAME] Mini Choreo [PERSON_NAME] [PERSON_NA…" at bounding box center [575, 333] width 193 height 743
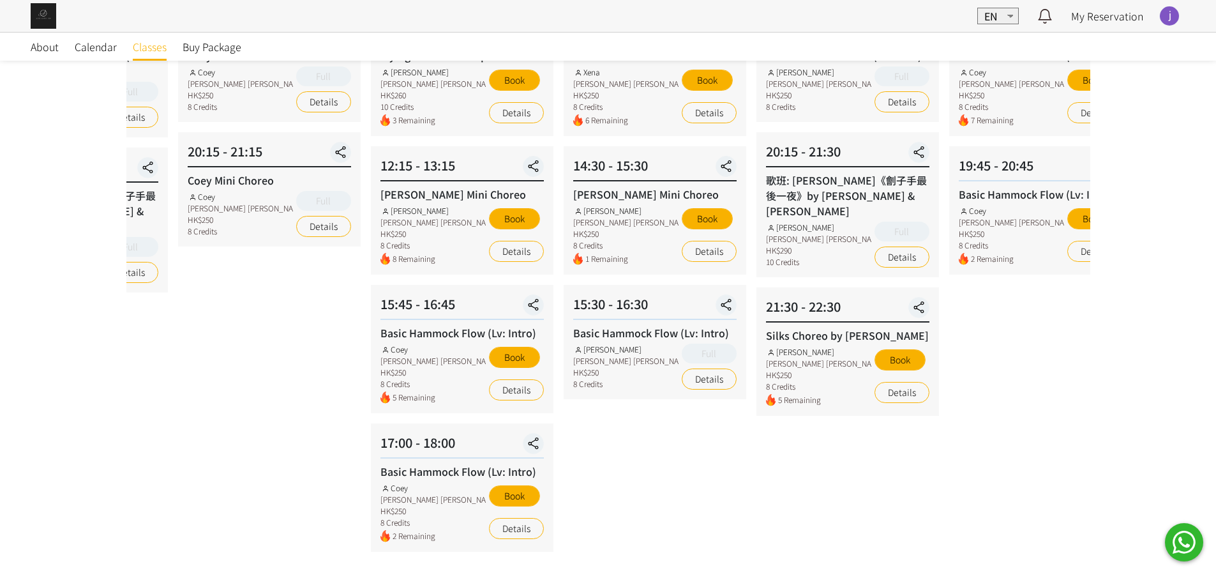
click at [636, 495] on div "08 - 31 [DATE] 13:00 - 14:00 Xena Mini Choreo Xena [PERSON_NAME] [PERSON_NAME]$…" at bounding box center [654, 333] width 193 height 743
